Goal: Check status: Check status

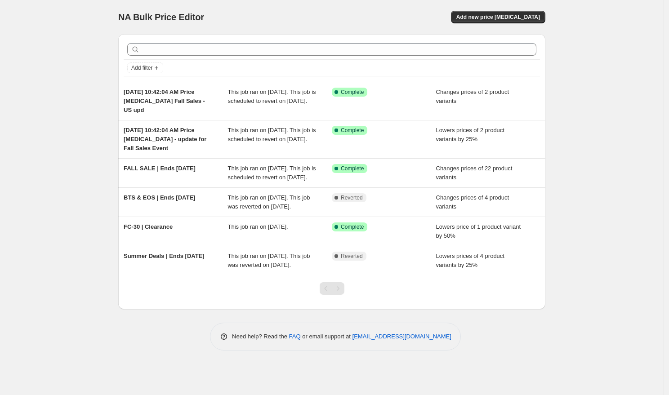
click at [268, 131] on span "This job ran on [DATE]. This job is scheduled to revert on [DATE]." at bounding box center [272, 135] width 88 height 16
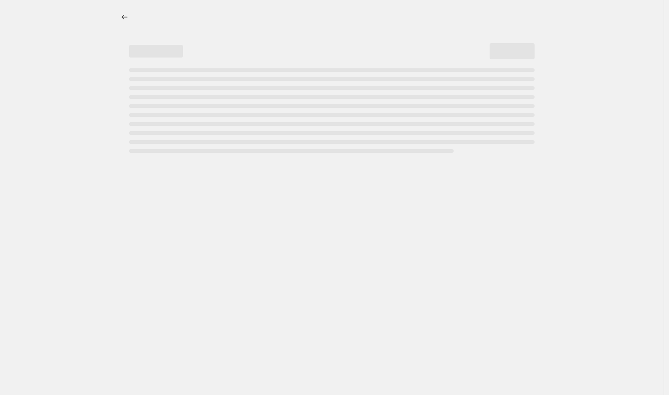
select select "percentage"
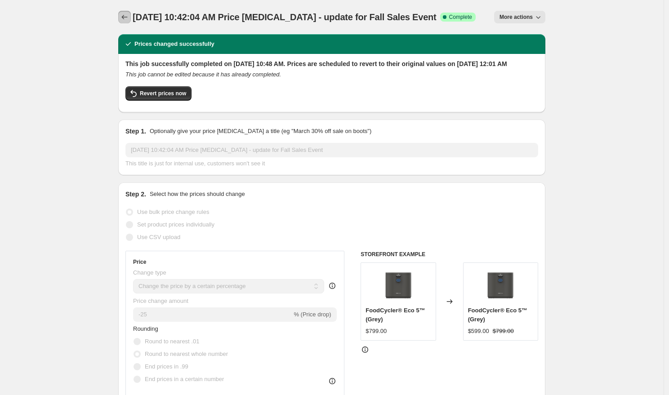
click at [119, 15] on button "Price change jobs" at bounding box center [124, 17] width 13 height 13
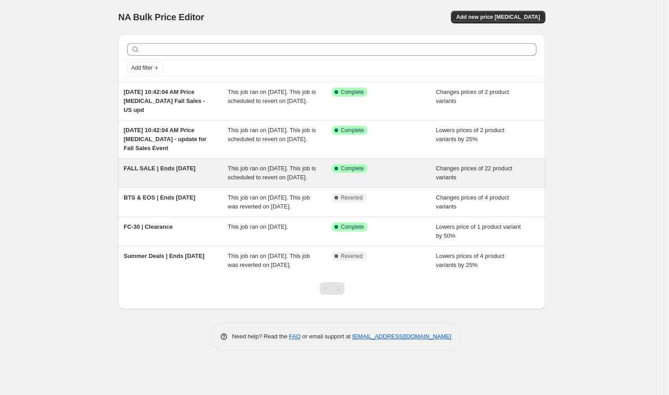
click at [294, 168] on span "This job ran on [DATE]. This job is scheduled to revert on [DATE]." at bounding box center [272, 173] width 88 height 16
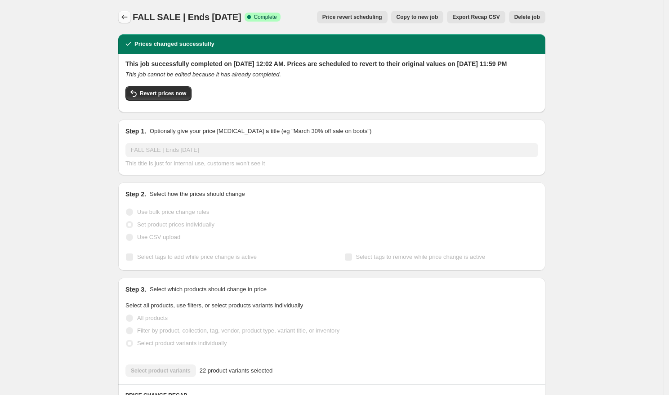
click at [120, 16] on icon "Price change jobs" at bounding box center [124, 17] width 9 height 9
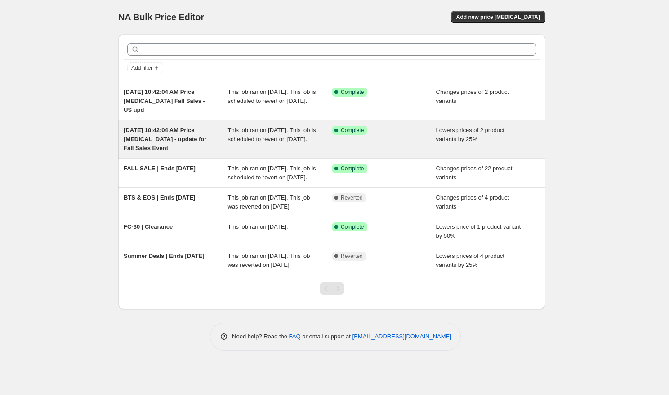
click at [280, 142] on span "This job ran on [DATE]. This job is scheduled to revert on [DATE]." at bounding box center [272, 135] width 88 height 16
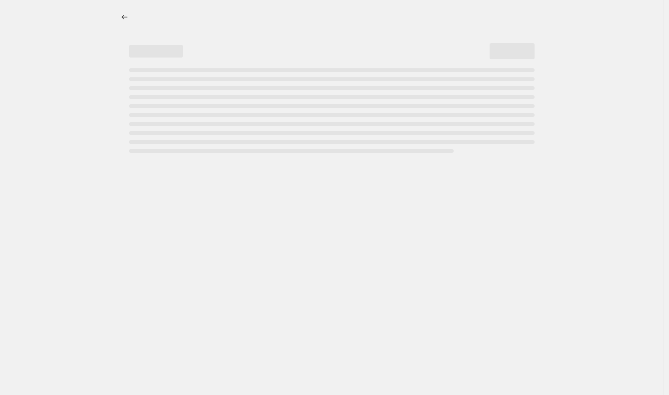
select select "percentage"
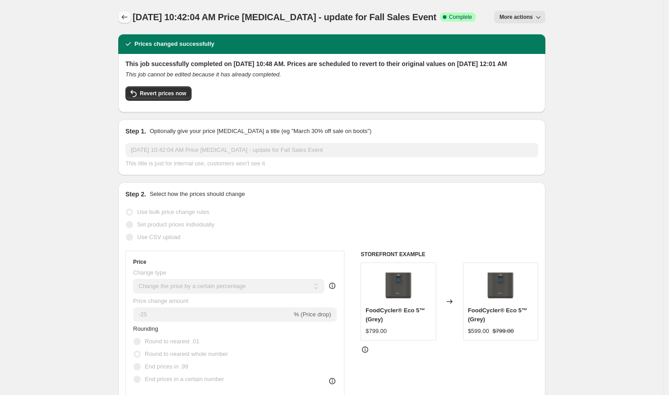
click at [121, 16] on icon "Price change jobs" at bounding box center [124, 17] width 9 height 9
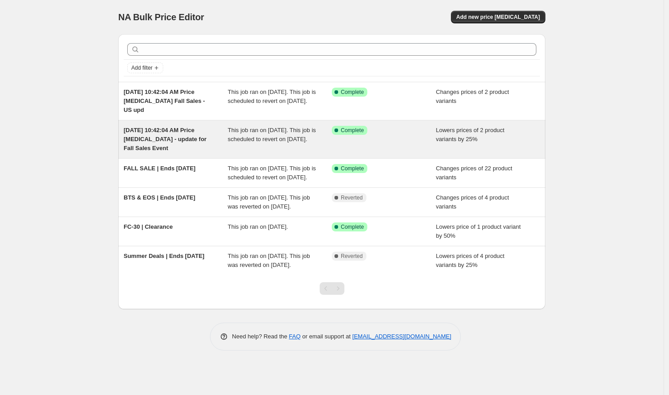
click at [193, 125] on div "[DATE] 10:42:04 AM Price [MEDICAL_DATA] - update for Fall Sales Event This job …" at bounding box center [331, 140] width 427 height 38
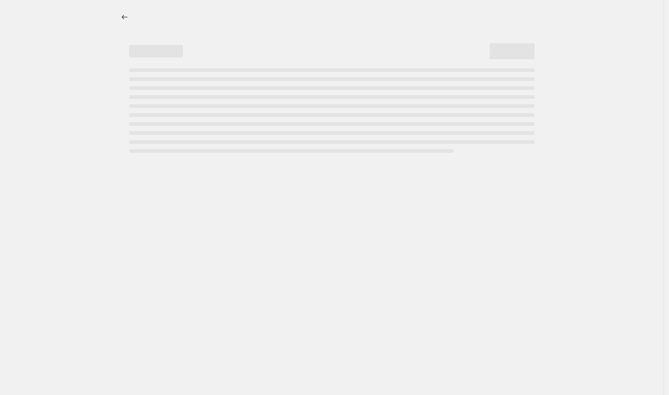
select select "percentage"
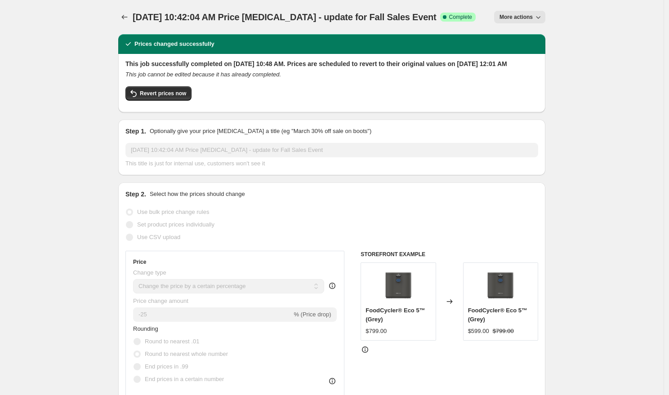
click at [133, 14] on span "[DATE] 10:42:04 AM Price [MEDICAL_DATA] - update for Fall Sales Event" at bounding box center [285, 17] width 304 height 10
click at [127, 18] on icon "Price change jobs" at bounding box center [124, 17] width 9 height 9
